Goal: Find contact information: Find contact information

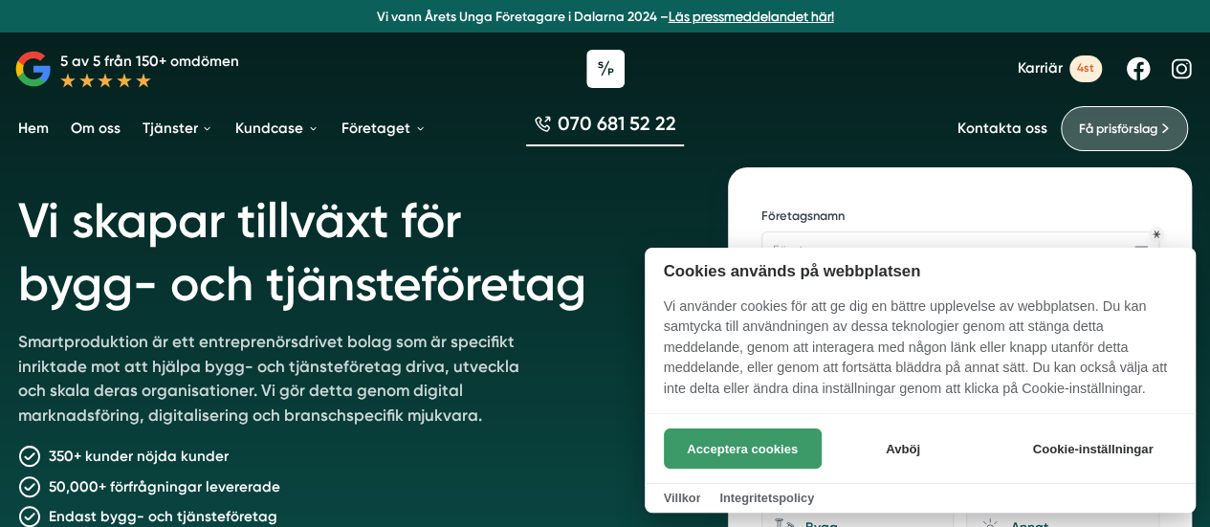
click at [715, 439] on button "Acceptera cookies" at bounding box center [743, 448] width 158 height 40
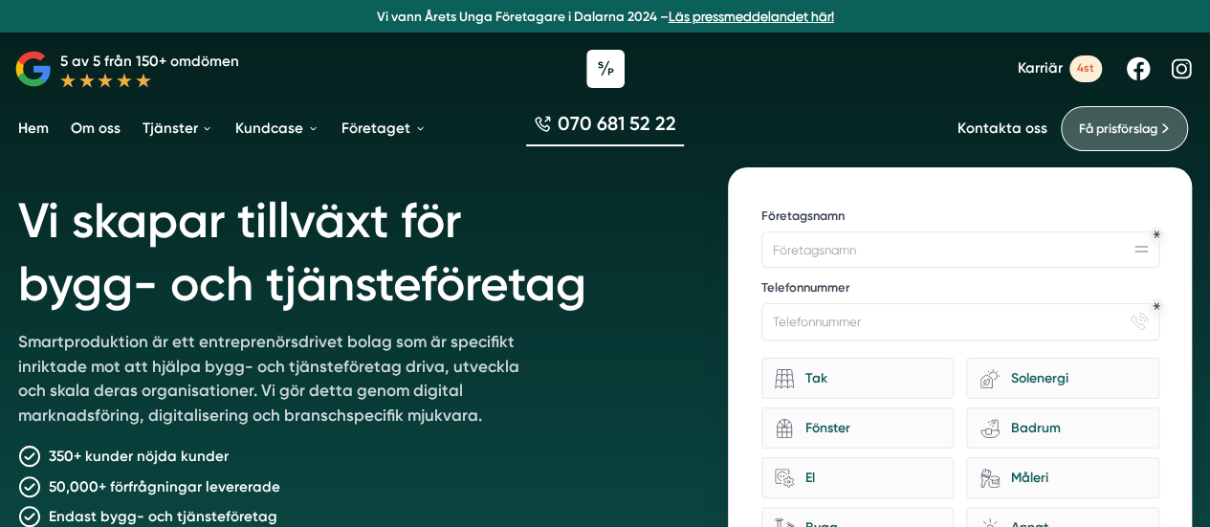
click at [1078, 75] on span "4st" at bounding box center [1085, 68] width 33 height 26
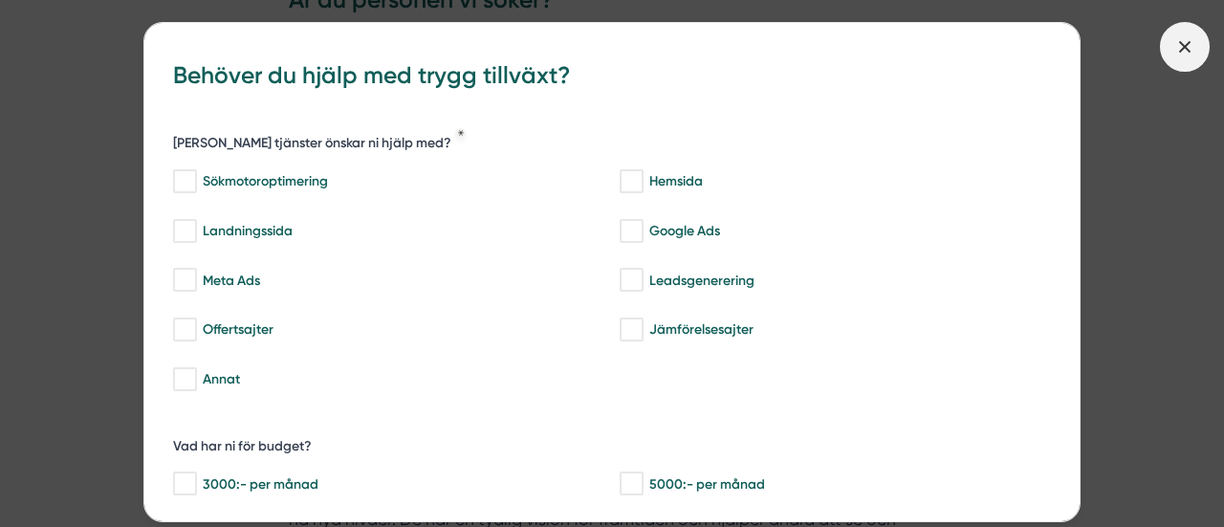
click at [1174, 48] on icon at bounding box center [1184, 46] width 21 height 21
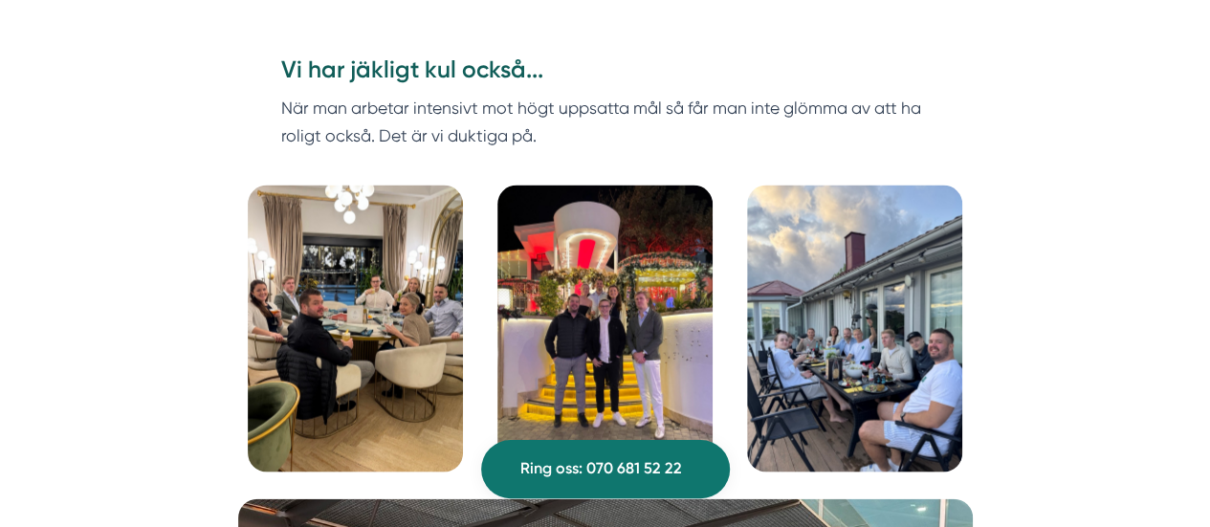
scroll to position [5450, 0]
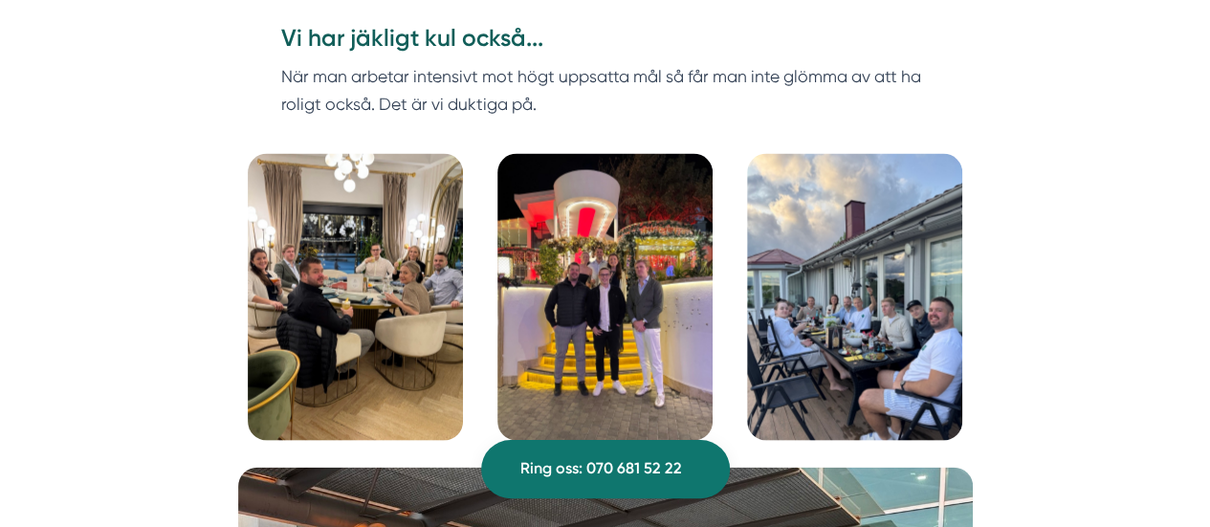
click at [370, 239] on img at bounding box center [355, 297] width 215 height 287
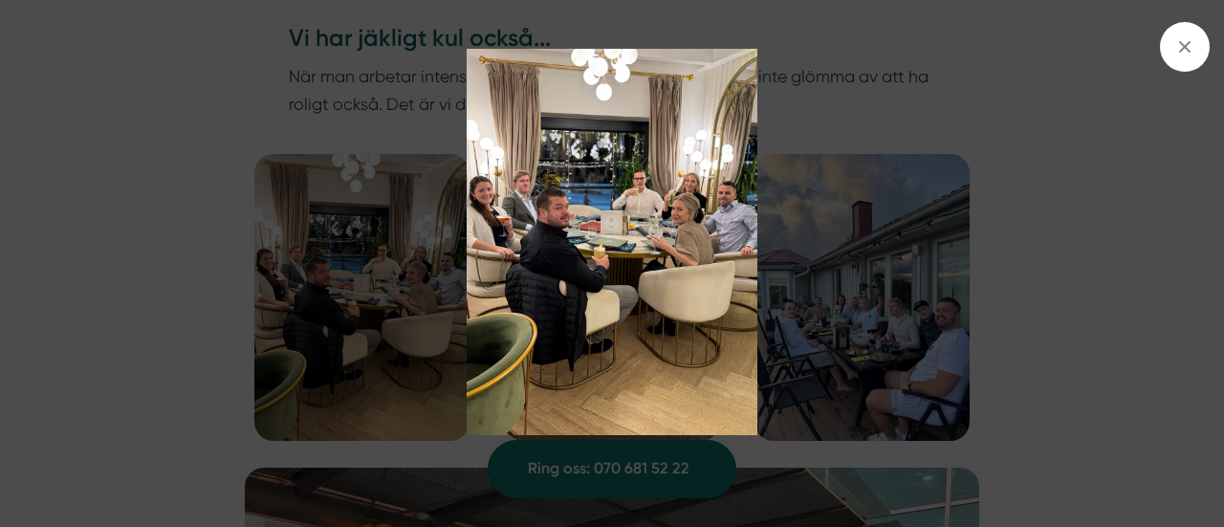
click at [957, 269] on img at bounding box center [612, 242] width 1092 height 386
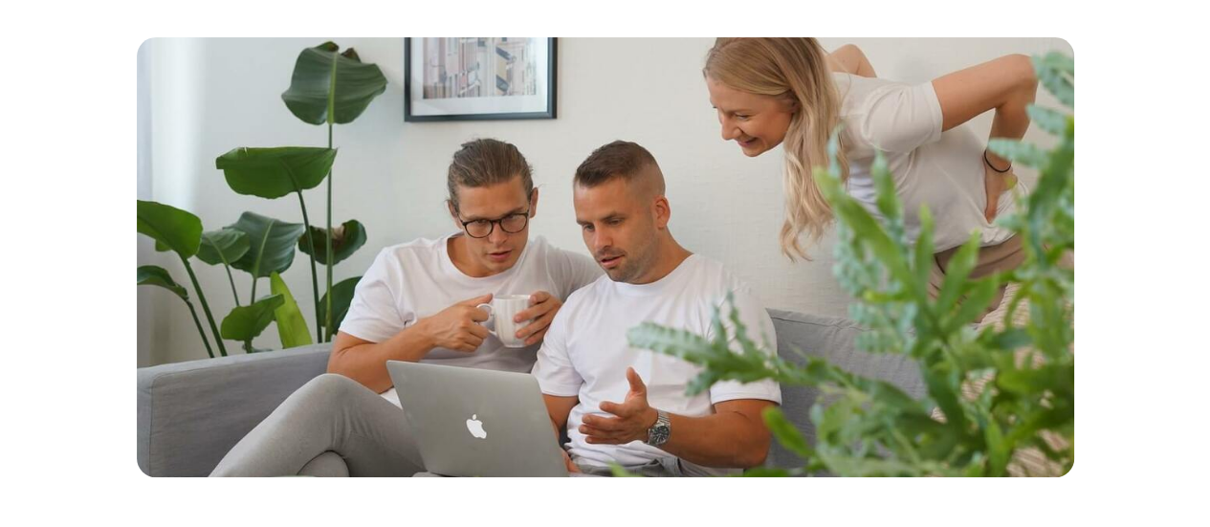
scroll to position [0, 0]
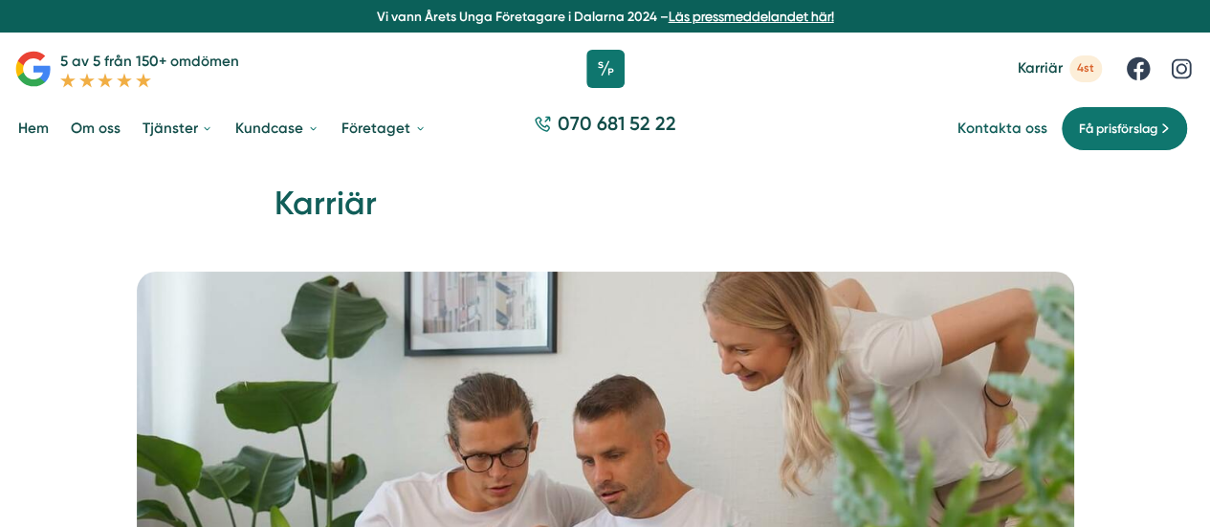
click at [972, 122] on link "Kontakta oss" at bounding box center [1001, 129] width 89 height 18
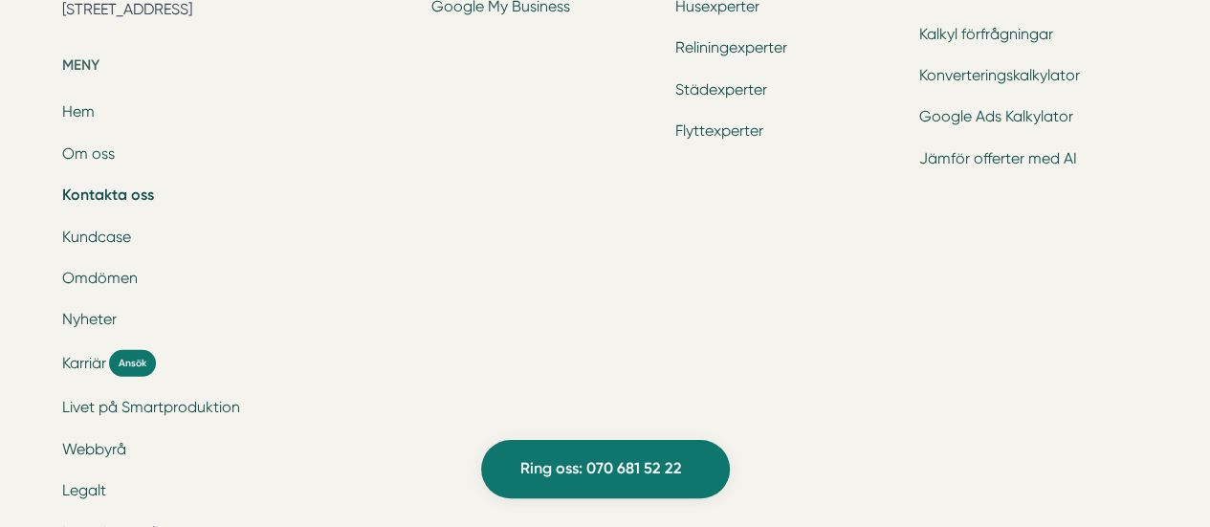
scroll to position [2874, 0]
